Goal: Check status: Check status

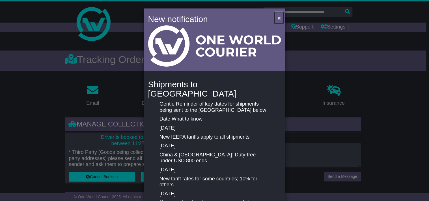
click at [275, 16] on button "×" at bounding box center [278, 18] width 9 height 12
click at [277, 18] on span "×" at bounding box center [278, 18] width 3 height 6
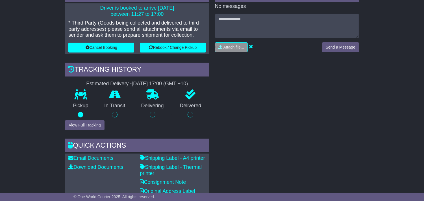
scroll to position [216, 0]
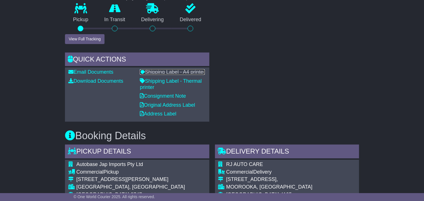
click at [171, 73] on link "Shipping Label - A4 printer" at bounding box center [172, 72] width 65 height 6
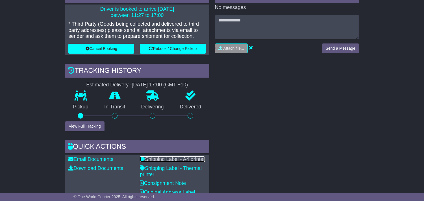
scroll to position [0, 0]
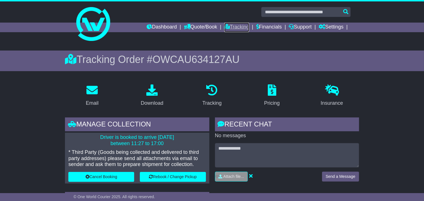
click at [228, 29] on link "Tracking" at bounding box center [236, 28] width 25 height 10
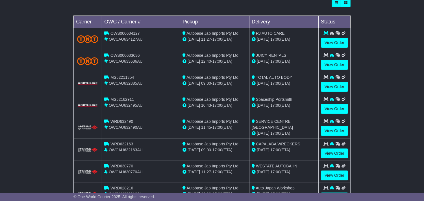
scroll to position [188, 0]
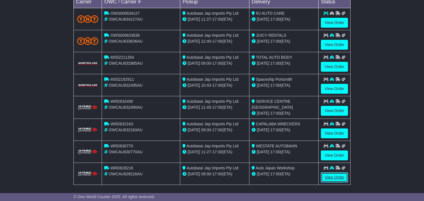
click at [338, 177] on link "View Order" at bounding box center [334, 178] width 27 height 10
